Goal: Information Seeking & Learning: Learn about a topic

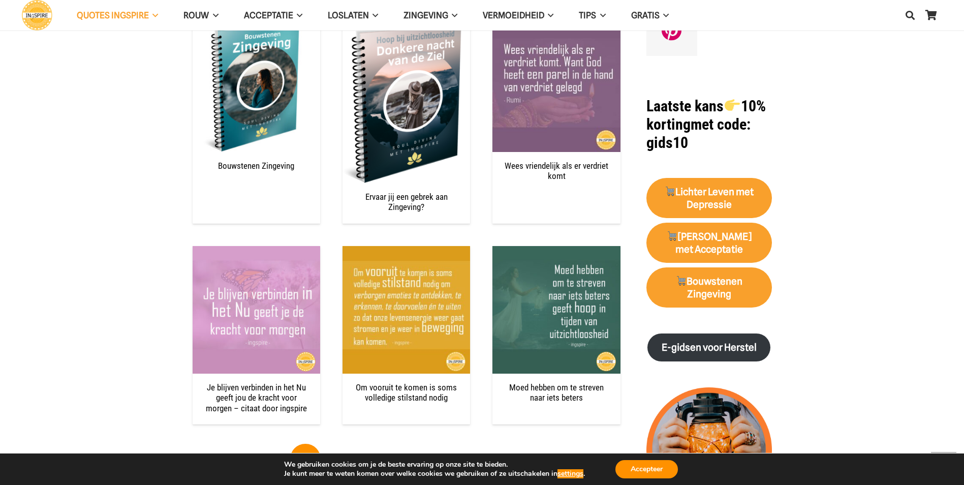
scroll to position [1371, 0]
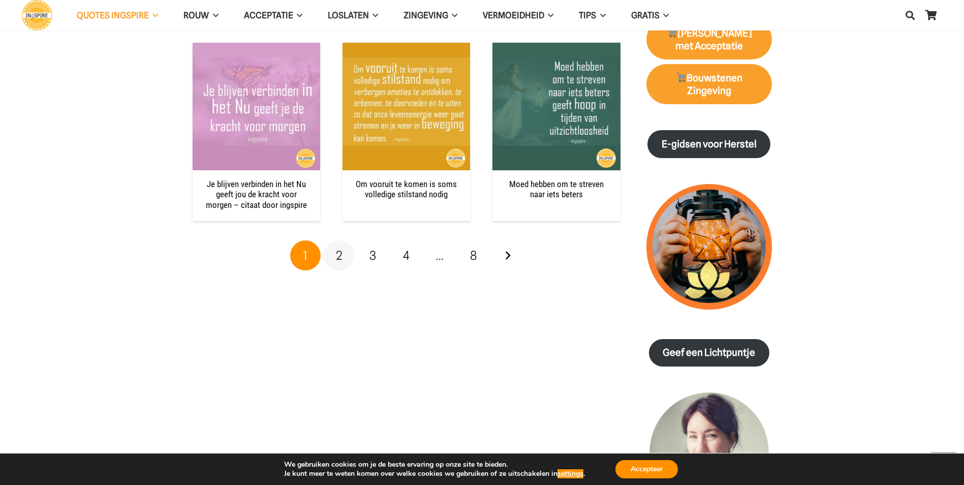
click at [341, 243] on link "2" at bounding box center [339, 255] width 30 height 30
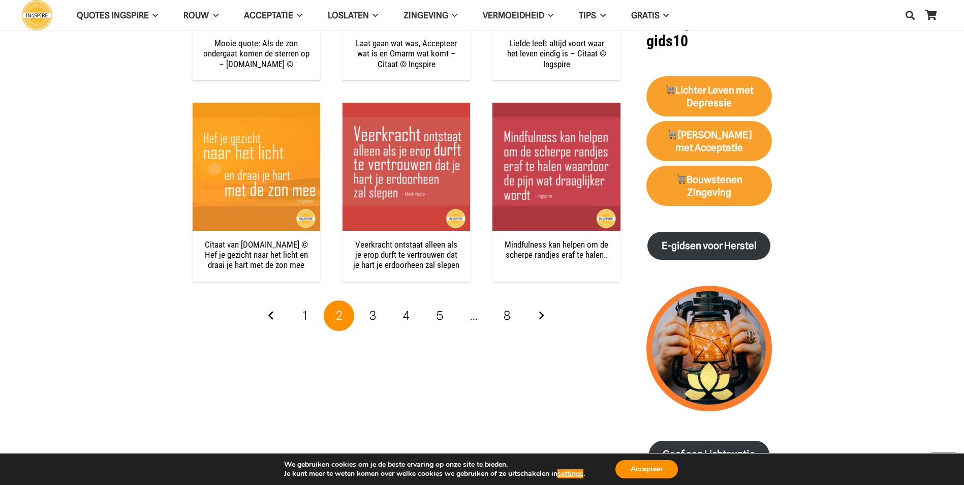
scroll to position [1270, 0]
click at [380, 318] on link "3" at bounding box center [373, 315] width 30 height 30
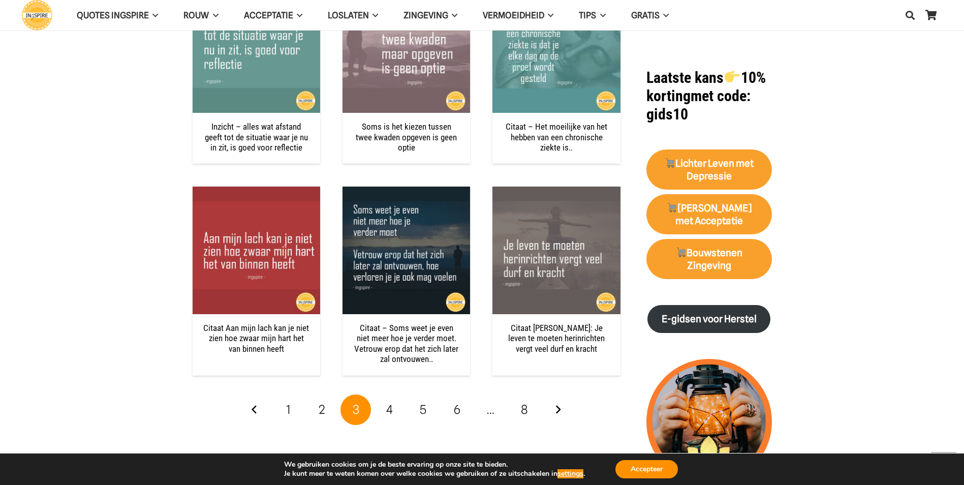
scroll to position [1321, 0]
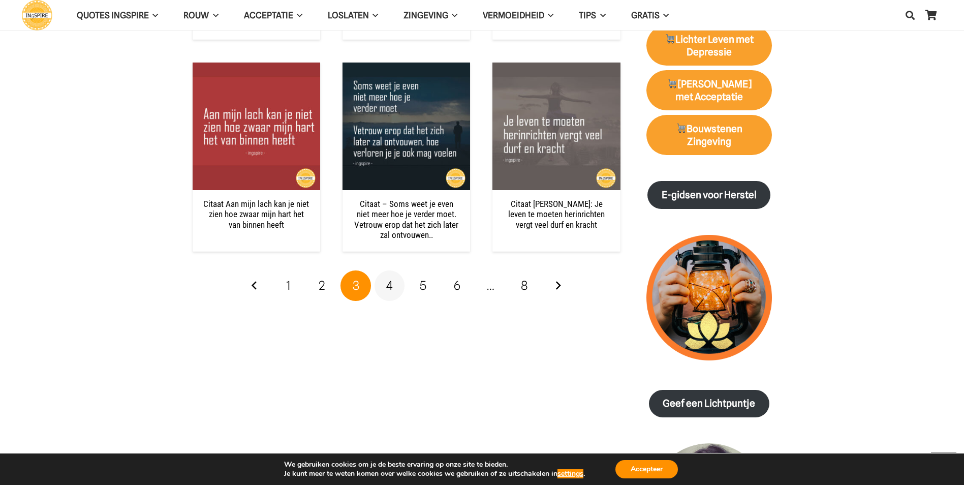
click at [394, 290] on link "4" at bounding box center [389, 285] width 30 height 30
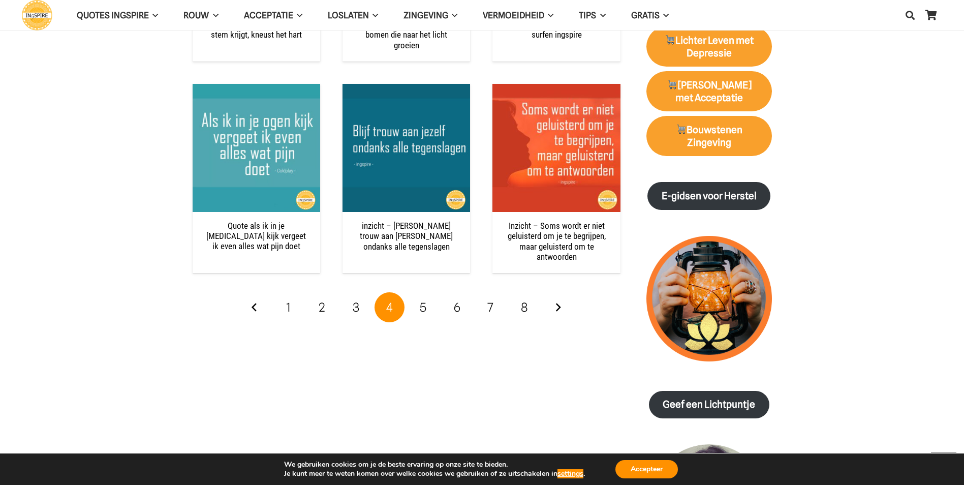
scroll to position [1321, 0]
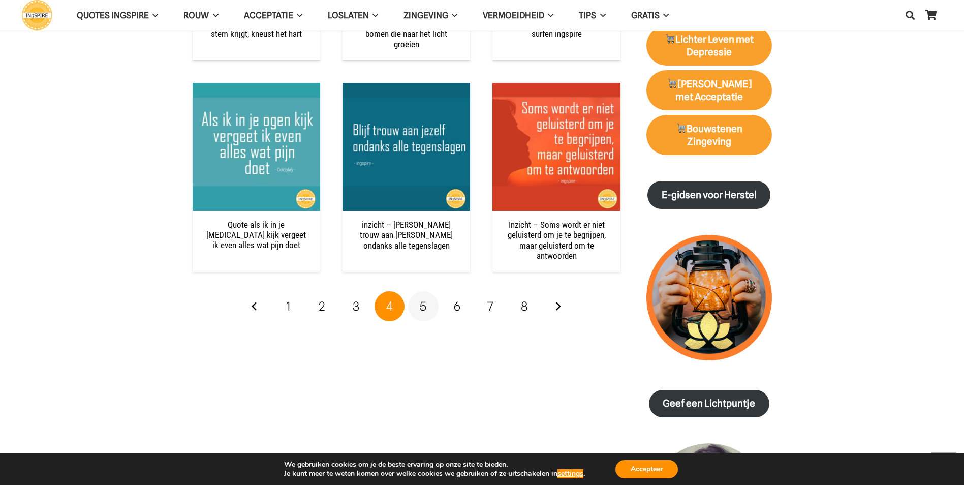
click at [423, 308] on span "5" at bounding box center [423, 306] width 7 height 15
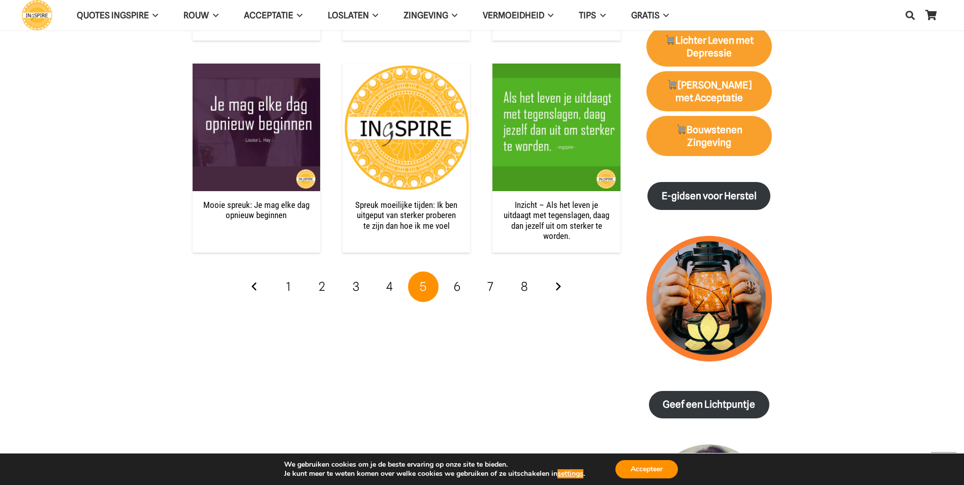
scroll to position [1321, 0]
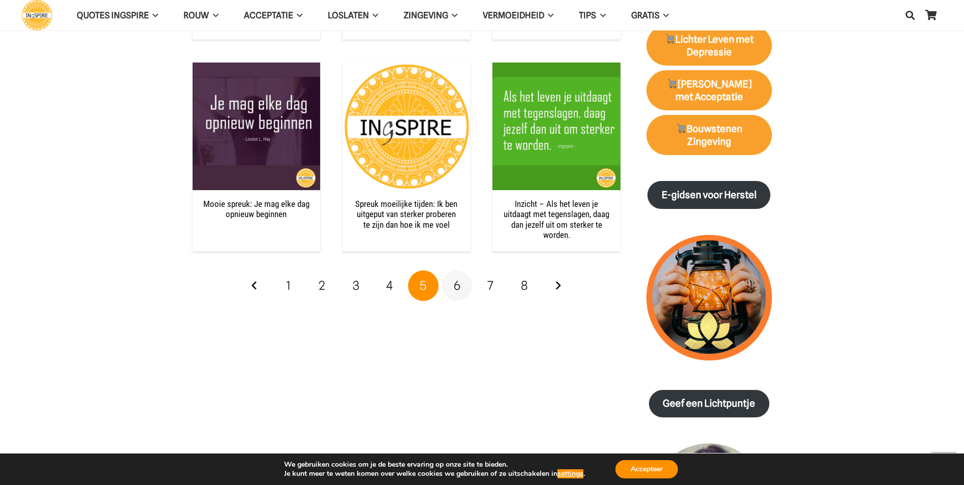
click at [457, 293] on link "6" at bounding box center [456, 285] width 30 height 30
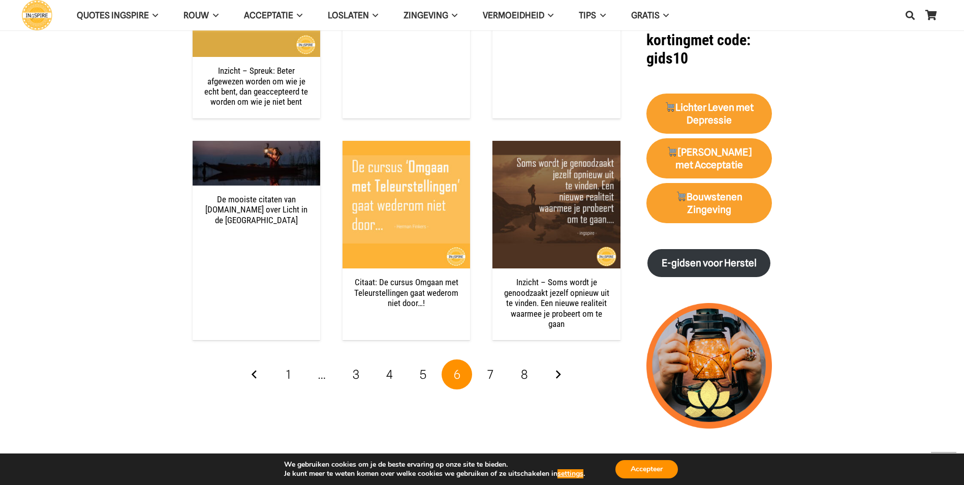
scroll to position [1270, 0]
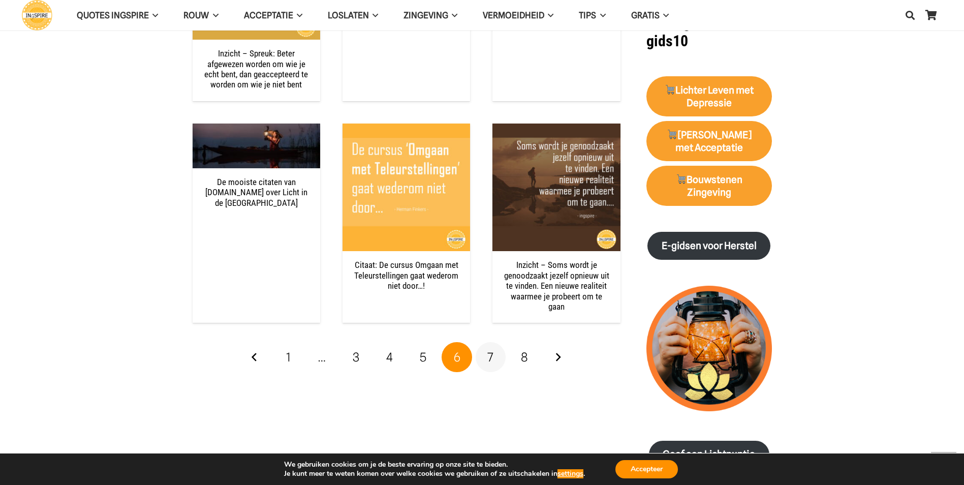
click at [492, 352] on span "7" at bounding box center [490, 356] width 6 height 15
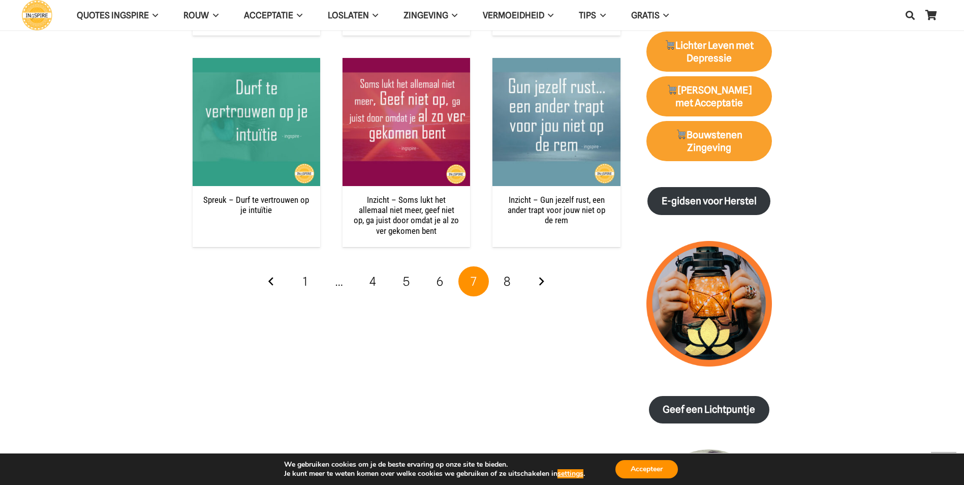
scroll to position [1321, 0]
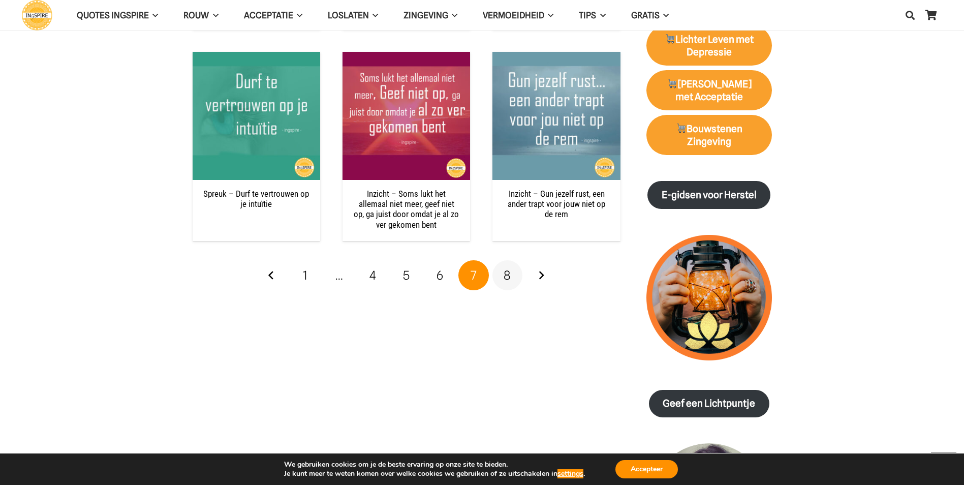
click at [503, 275] on link "8" at bounding box center [507, 275] width 30 height 30
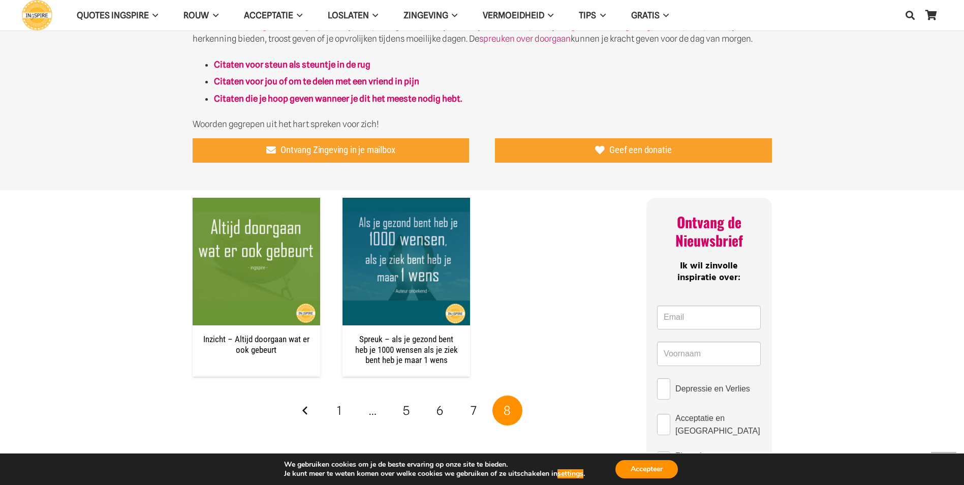
scroll to position [660, 0]
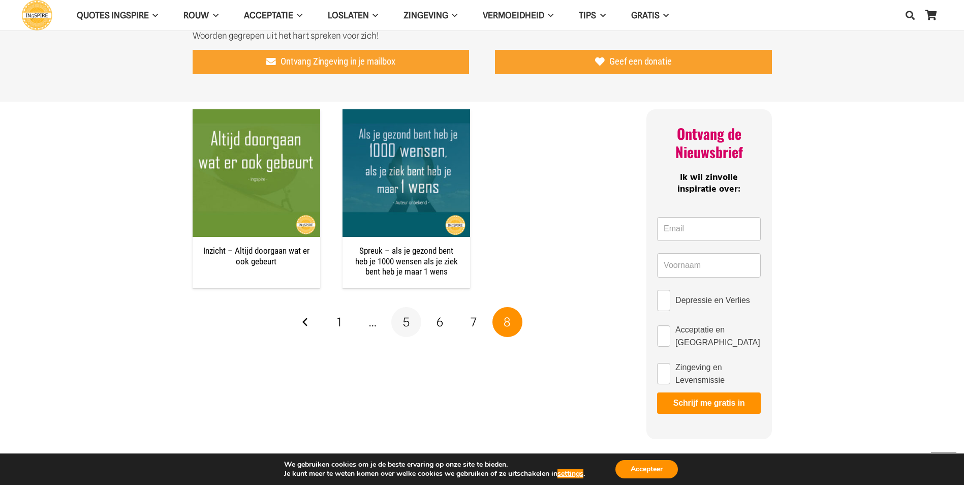
click at [409, 318] on span "5" at bounding box center [406, 321] width 7 height 15
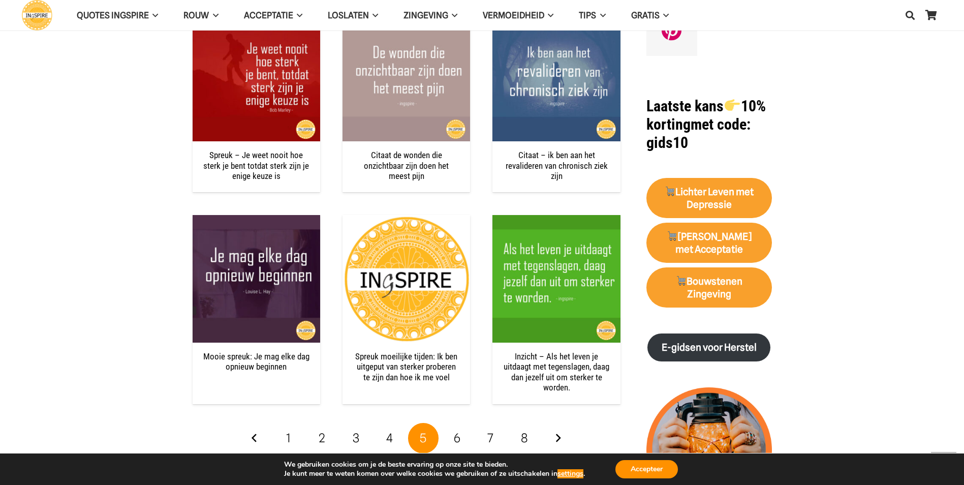
scroll to position [1270, 0]
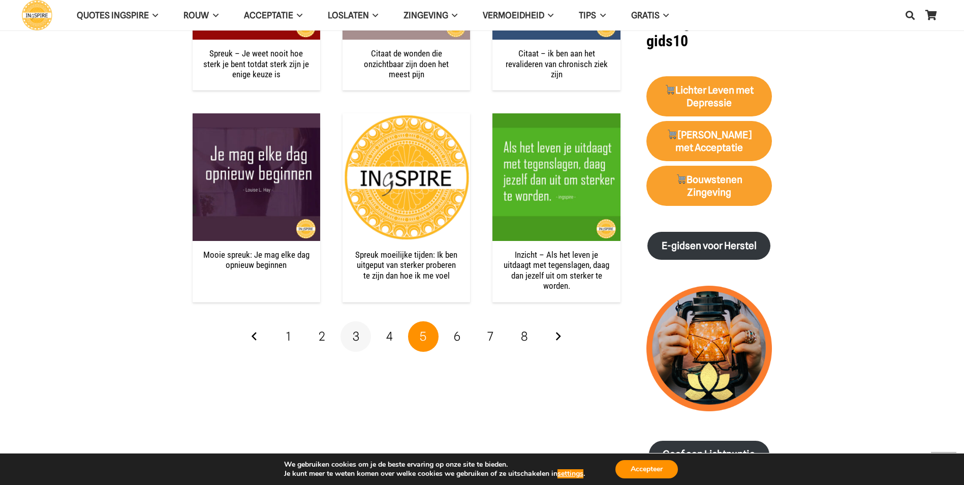
click at [352, 341] on link "3" at bounding box center [355, 336] width 30 height 30
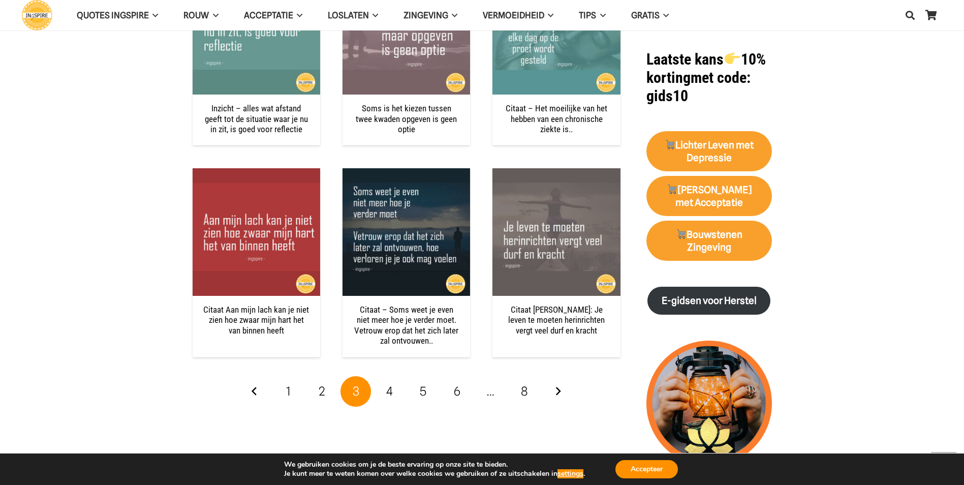
scroll to position [1219, 0]
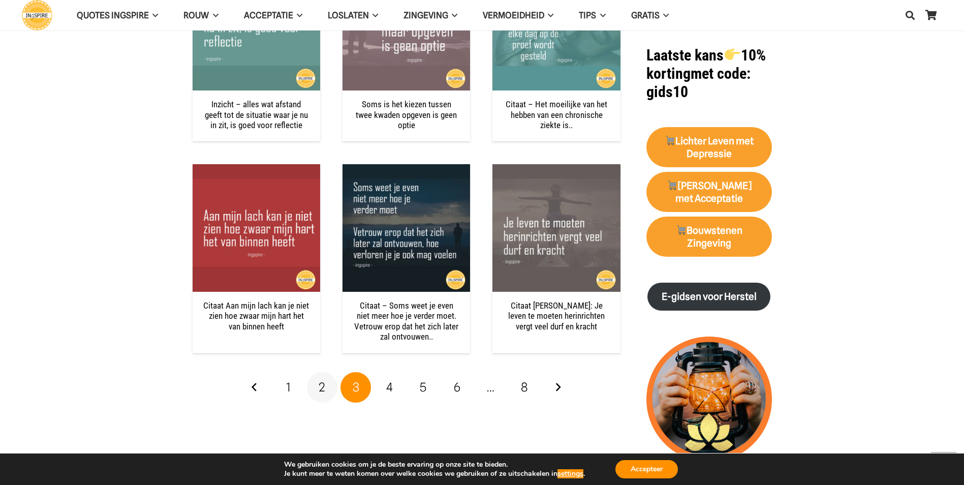
click at [325, 389] on link "2" at bounding box center [322, 387] width 30 height 30
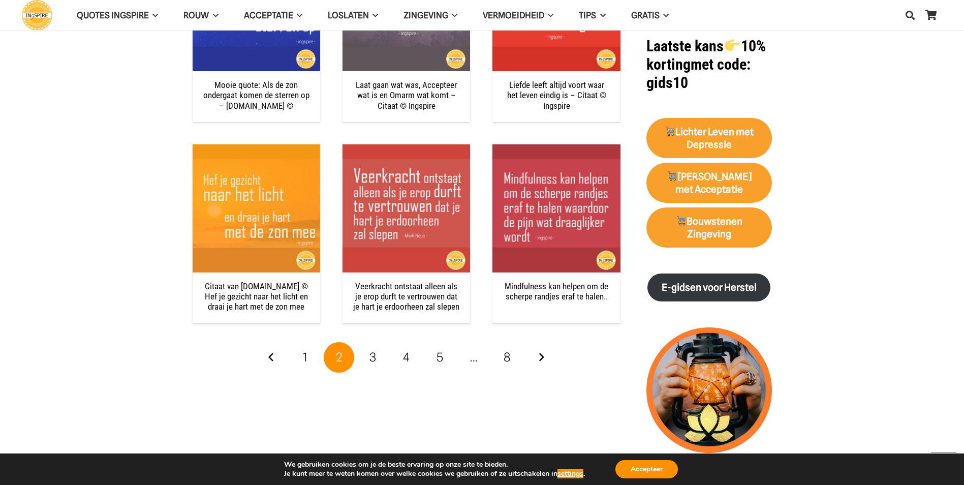
scroll to position [1371, 0]
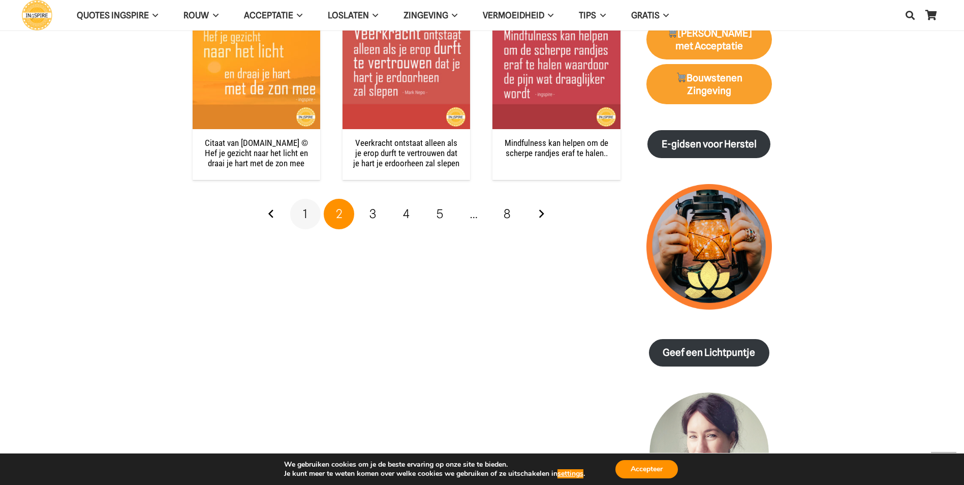
click at [302, 219] on link "1" at bounding box center [305, 214] width 30 height 30
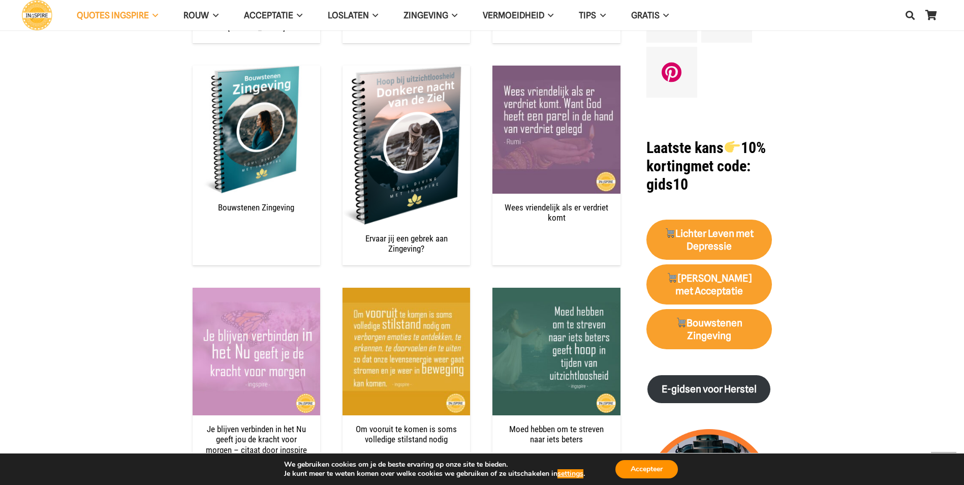
scroll to position [1219, 0]
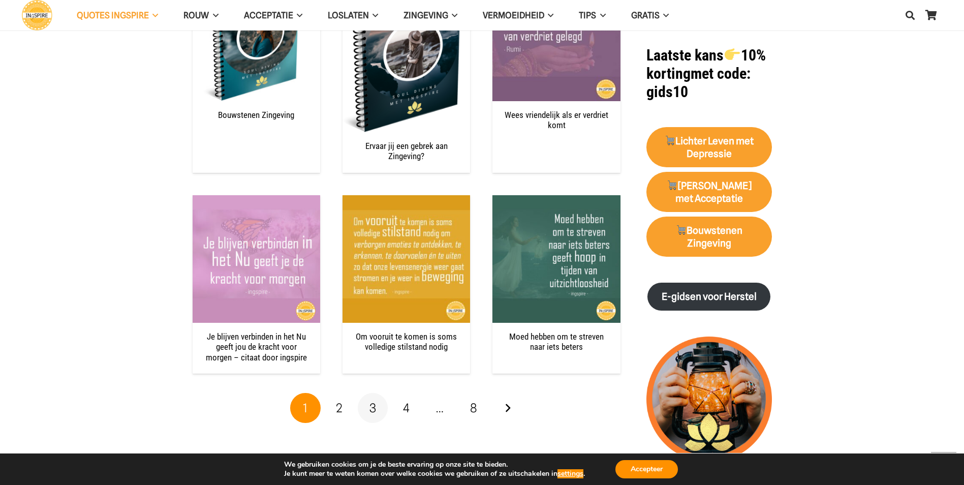
click at [374, 400] on span "3" at bounding box center [372, 407] width 7 height 15
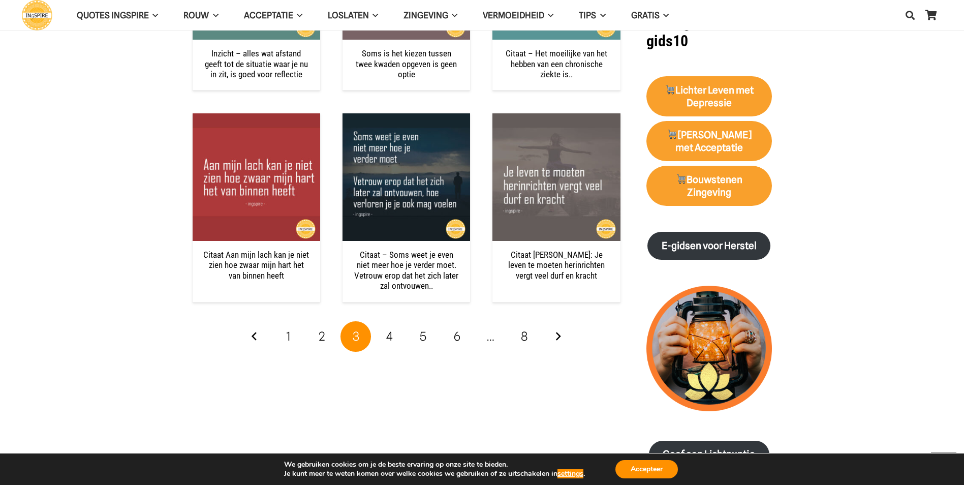
scroll to position [1473, 0]
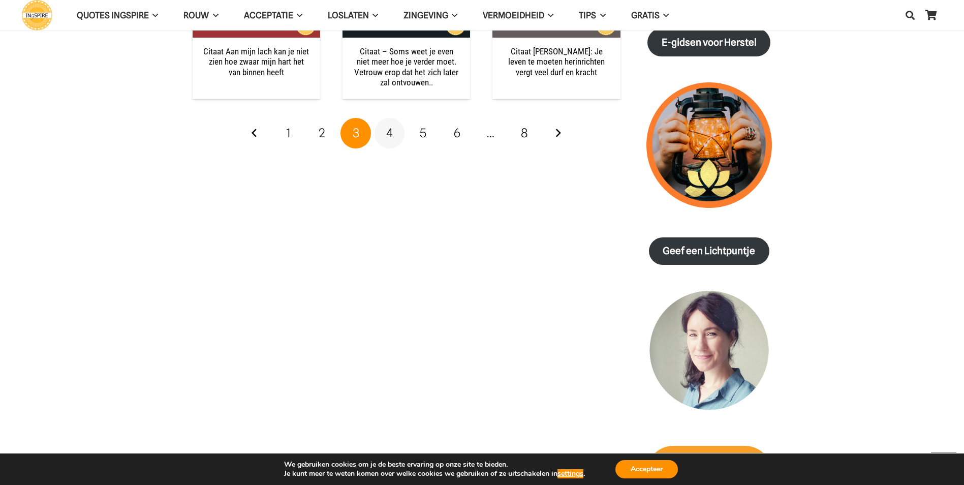
click at [393, 137] on link "4" at bounding box center [389, 133] width 30 height 30
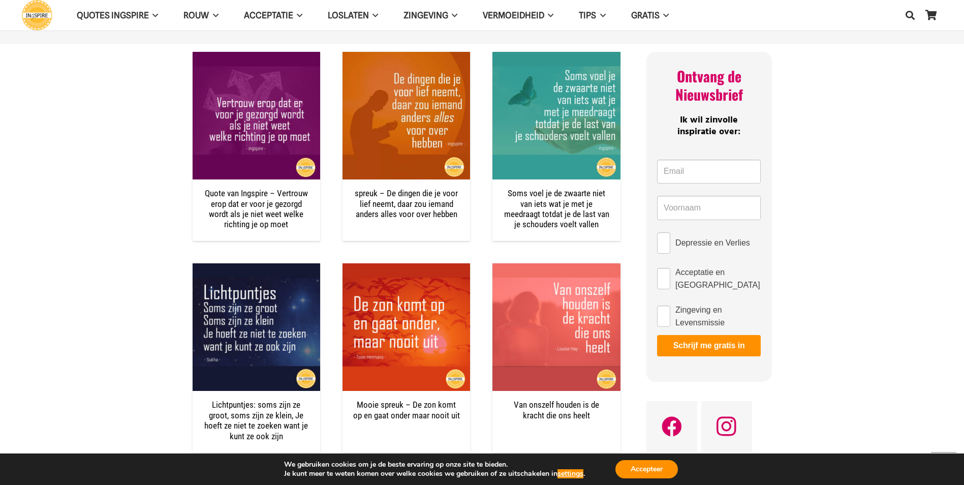
scroll to position [711, 0]
